Goal: Task Accomplishment & Management: Use online tool/utility

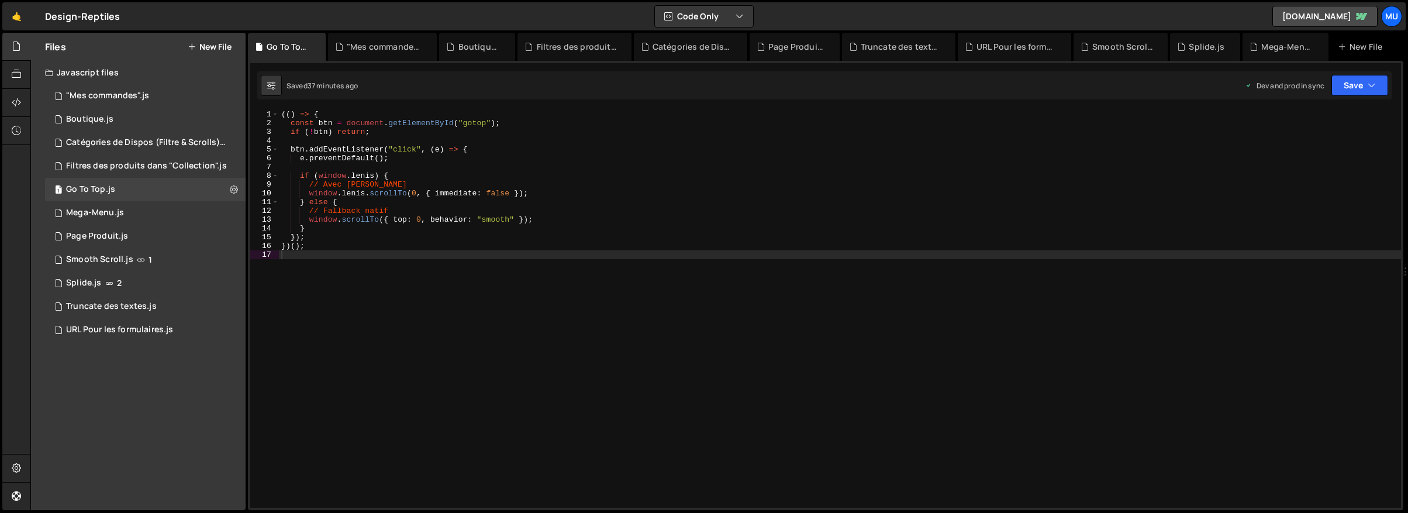
click at [209, 49] on button "New File" at bounding box center [210, 46] width 44 height 9
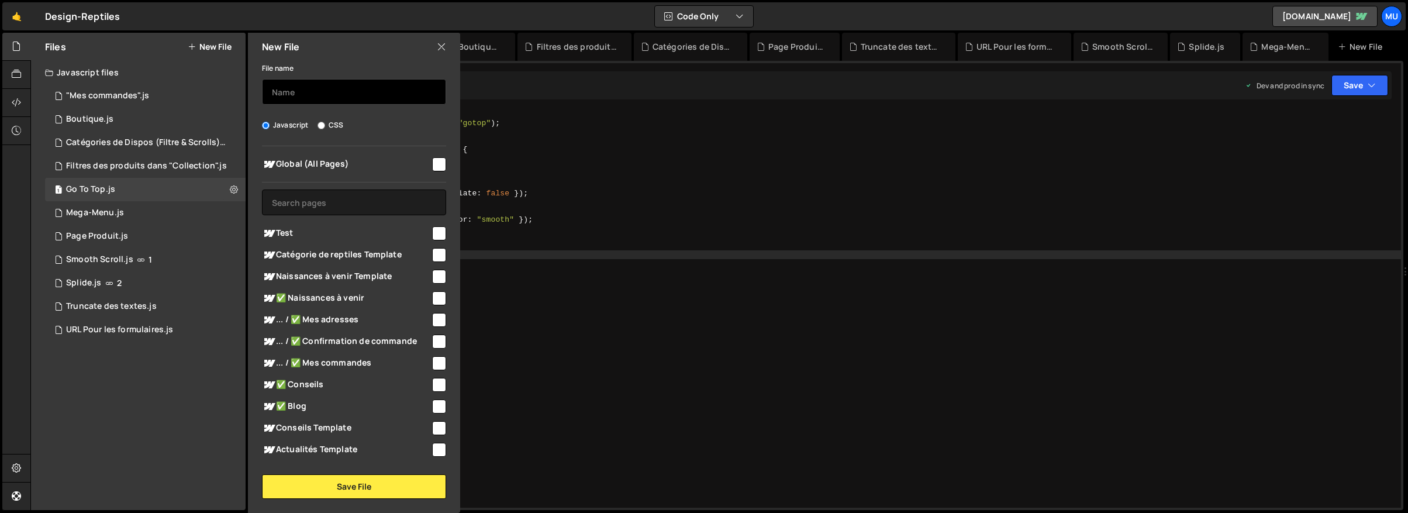
click at [292, 96] on input "text" at bounding box center [354, 92] width 184 height 26
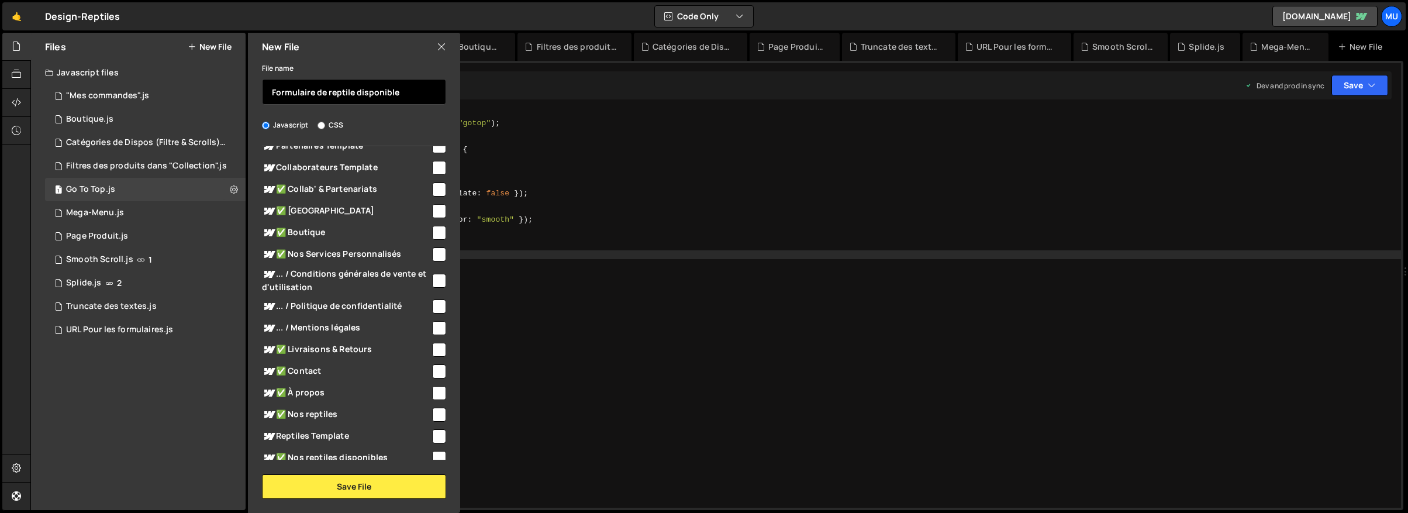
scroll to position [597, 0]
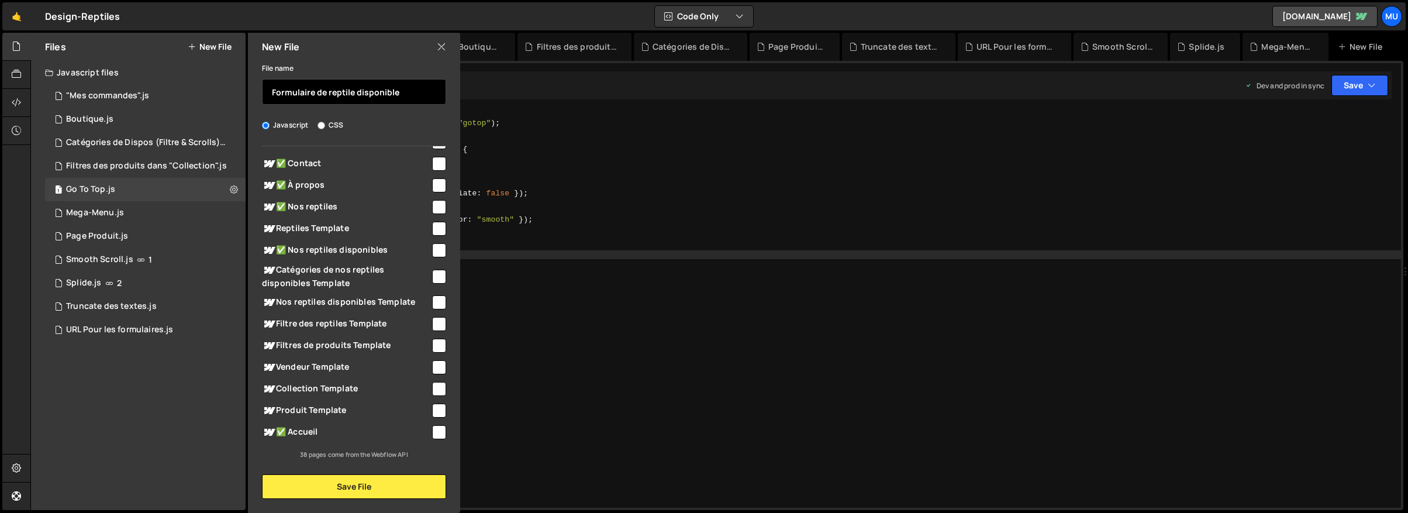
type input "Formulaire de reptile disponible"
click at [385, 304] on span "Nos reptiles disponibles Template" at bounding box center [346, 302] width 168 height 14
checkbox input "true"
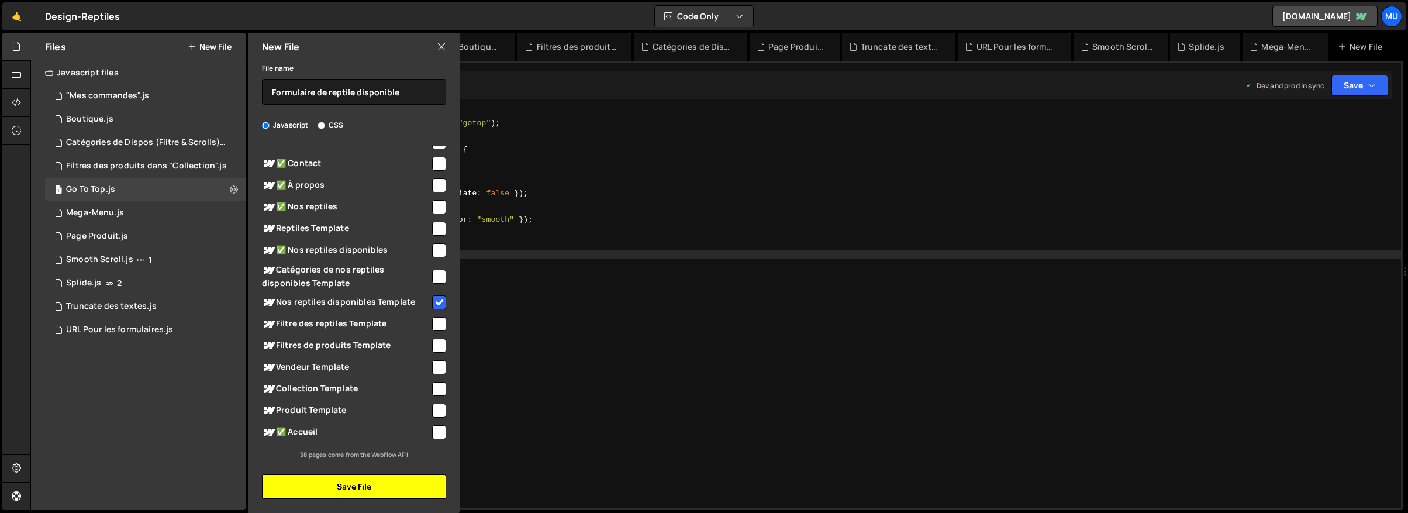
click at [375, 485] on button "Save File" at bounding box center [354, 486] width 184 height 25
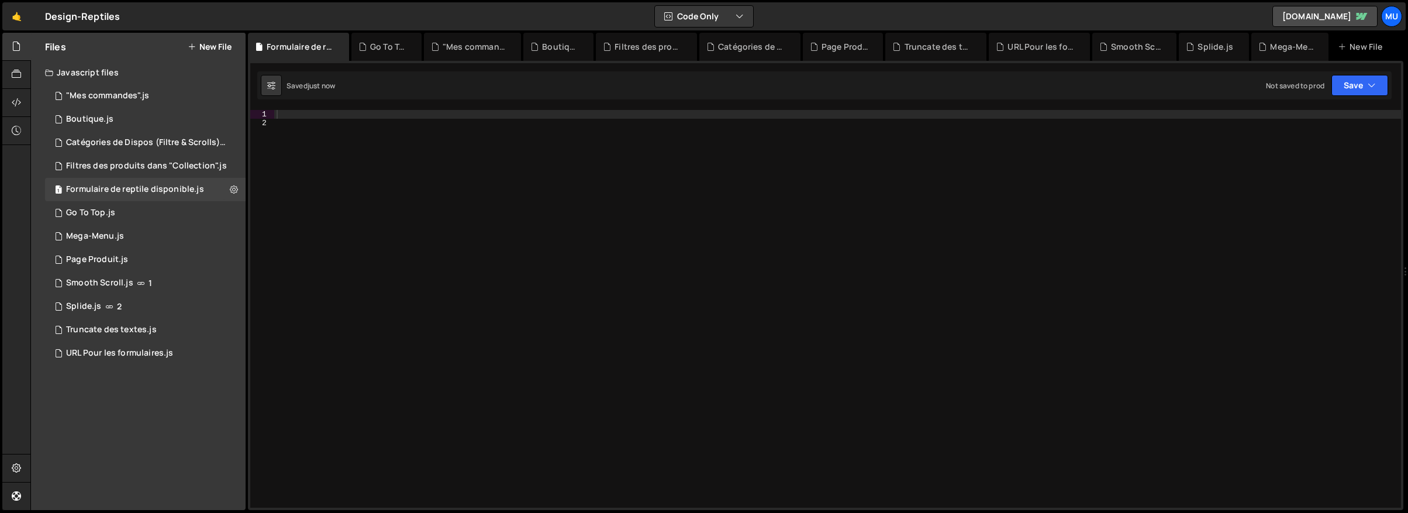
click at [407, 127] on div at bounding box center [837, 317] width 1126 height 415
click at [406, 117] on div at bounding box center [837, 317] width 1126 height 415
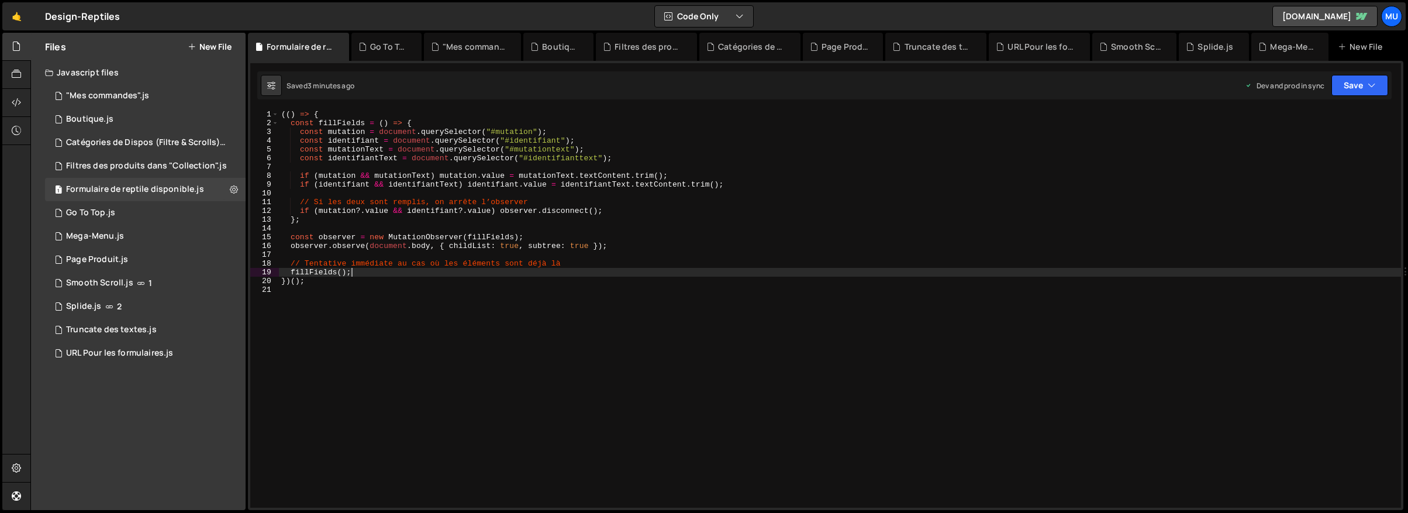
click at [500, 273] on div "(( ) => { const fillFields = ( ) => { const mutation = document . querySelector…" at bounding box center [840, 317] width 1122 height 415
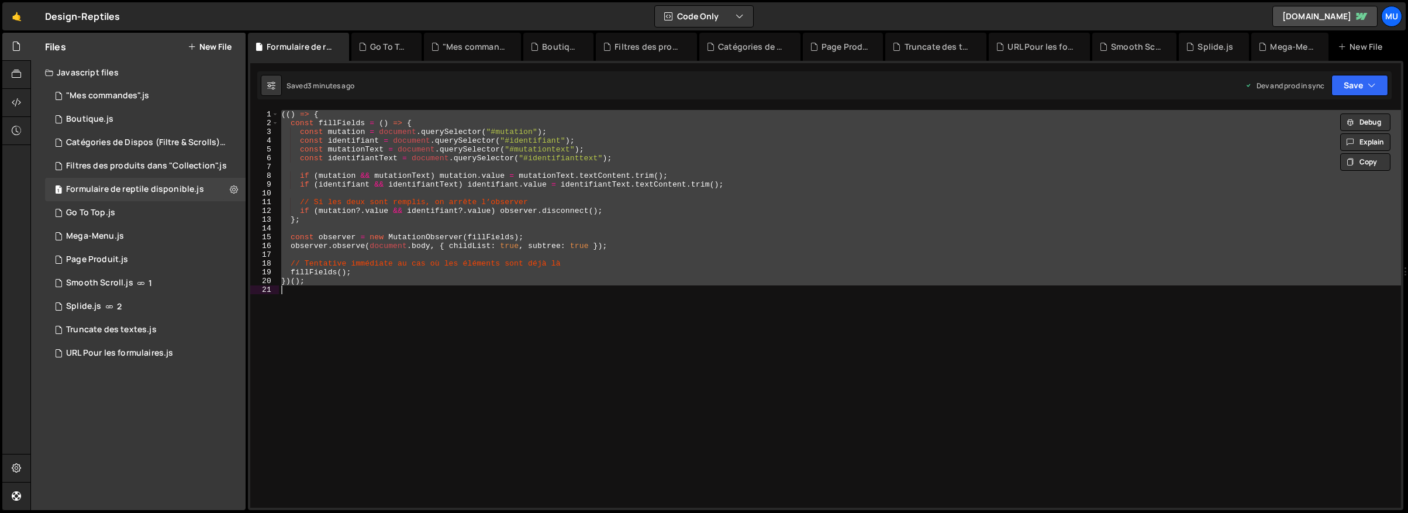
click at [499, 279] on div "(( ) => { const fillFields = ( ) => { const mutation = document . querySelector…" at bounding box center [840, 317] width 1122 height 415
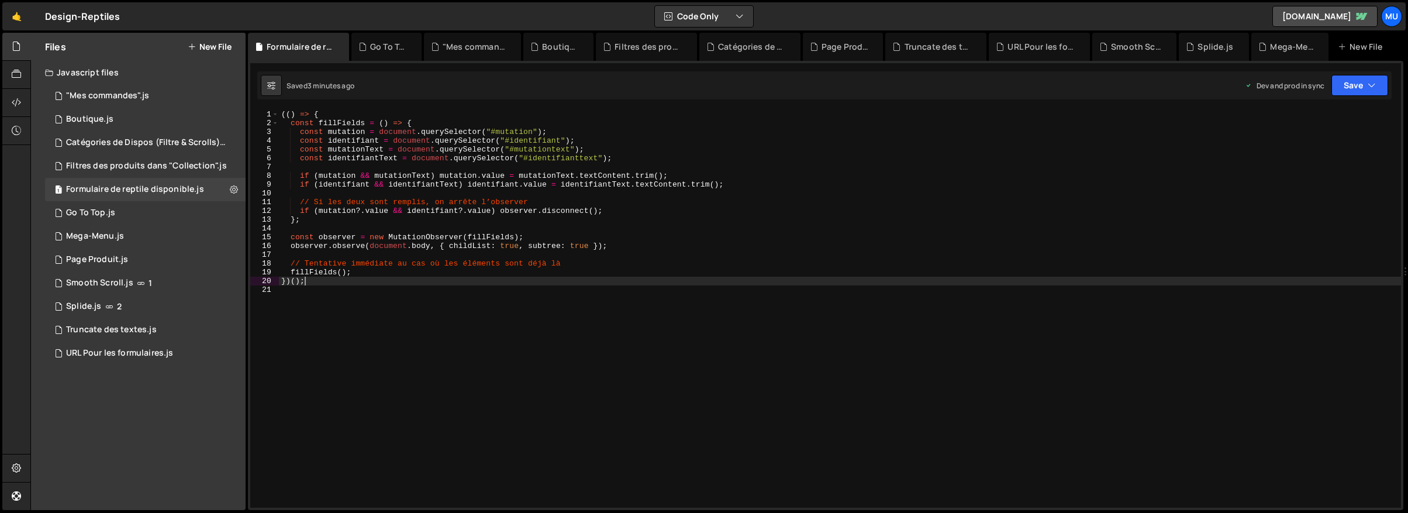
type textarea "})();"
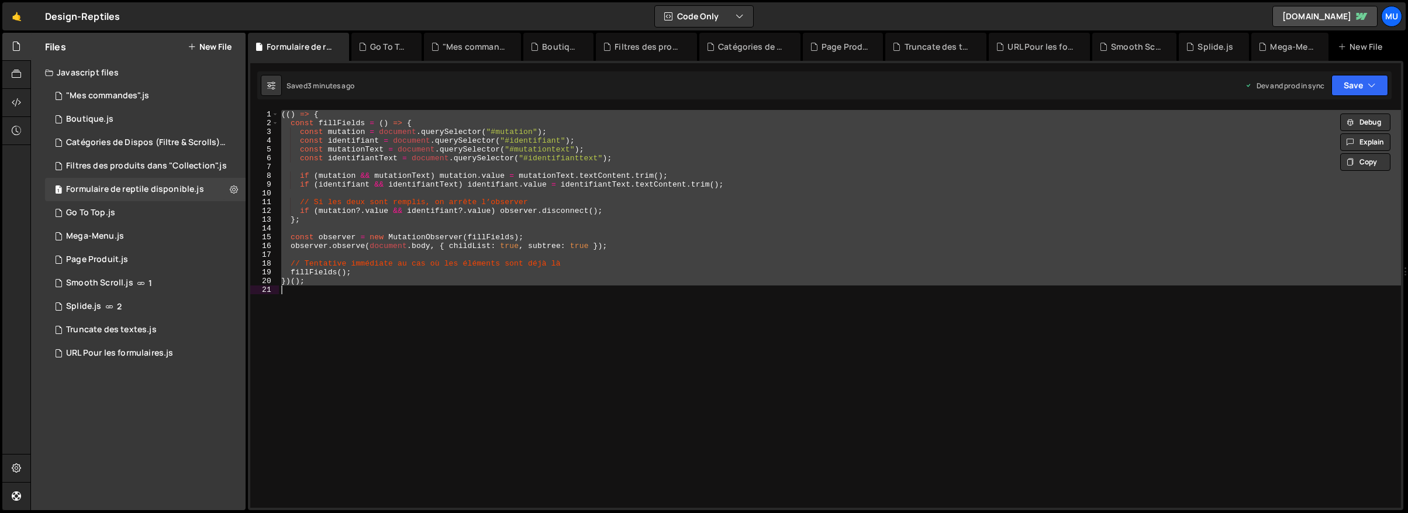
paste textarea
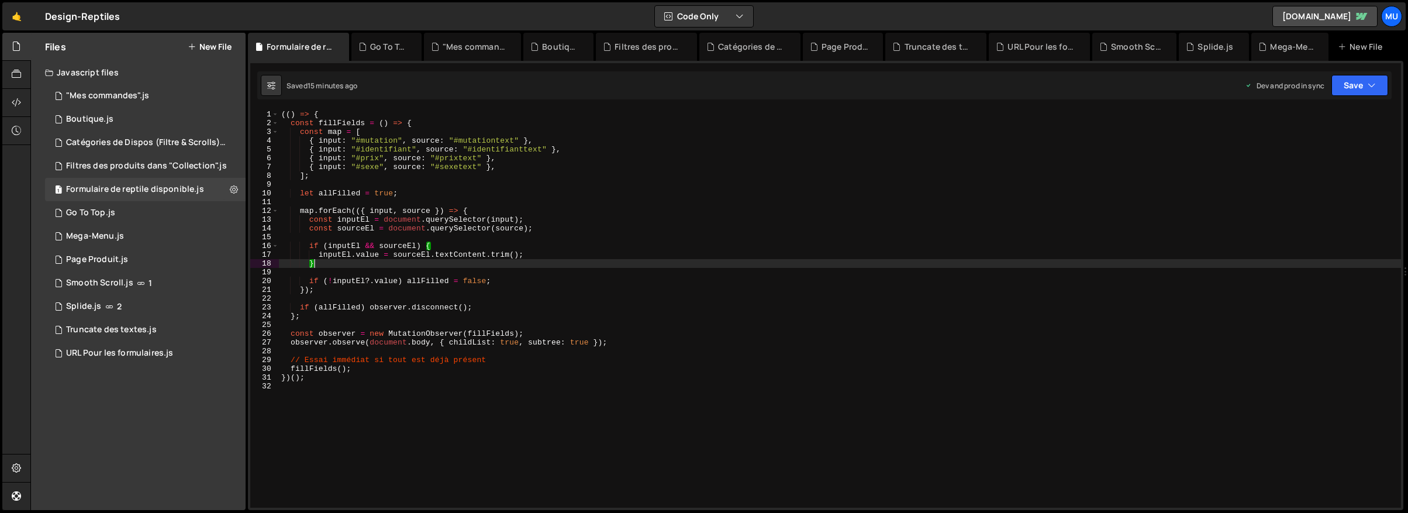
click at [502, 260] on div "(( ) => { const fillFields = ( ) => { const map = [ { input : "#mutation" , sou…" at bounding box center [840, 317] width 1122 height 415
type textarea "})();"
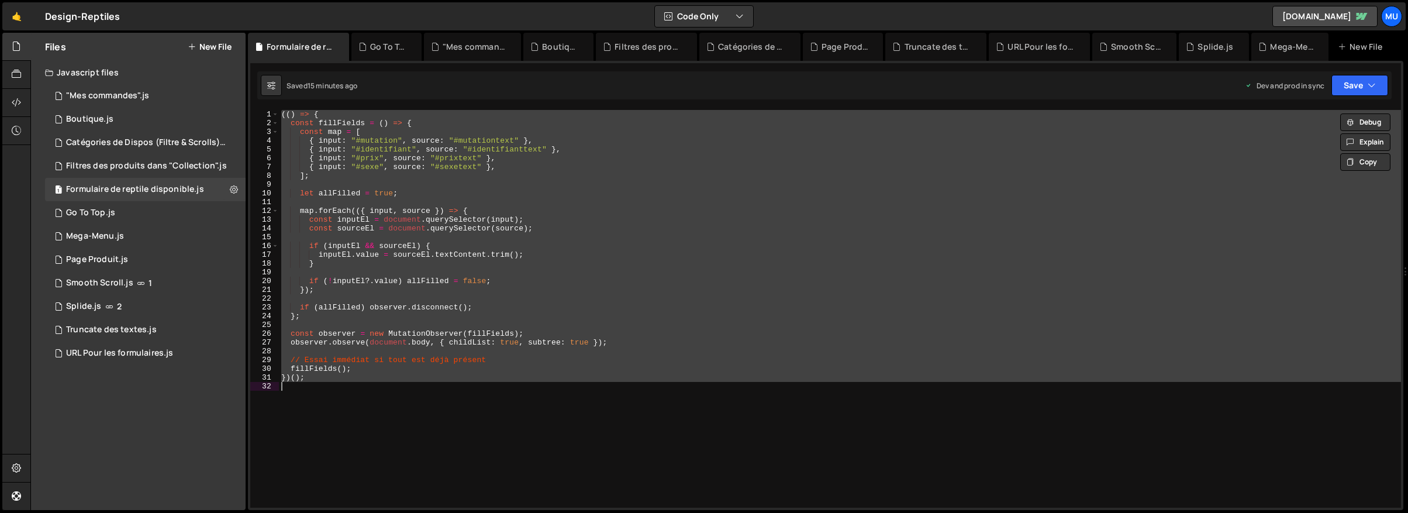
paste textarea
